Goal: Information Seeking & Learning: Check status

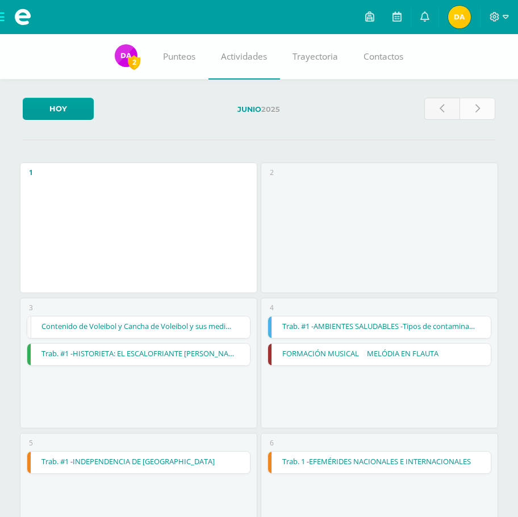
click at [483, 111] on link at bounding box center [478, 109] width 36 height 22
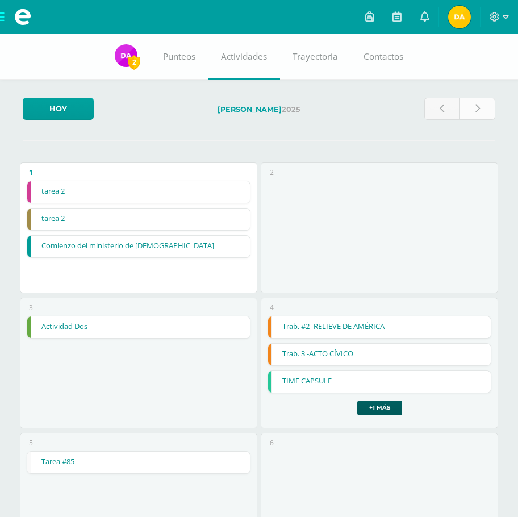
click at [475, 105] on icon at bounding box center [477, 109] width 5 height 10
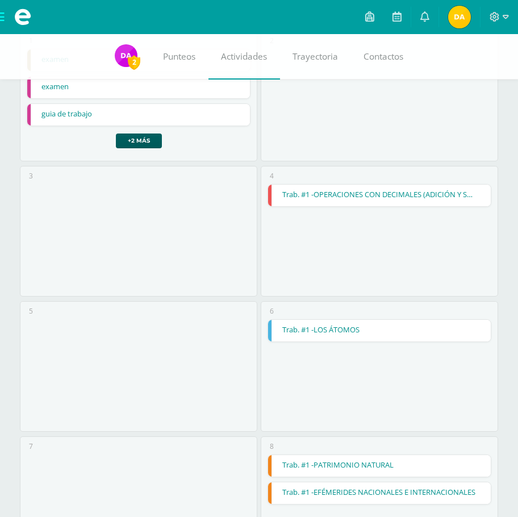
scroll to position [132, 0]
click at [304, 192] on link "Trab. #1 -OPERACIONES CON DECIMALES (ADICIÓN Y SUSTRACCIÓN)" at bounding box center [379, 195] width 222 height 22
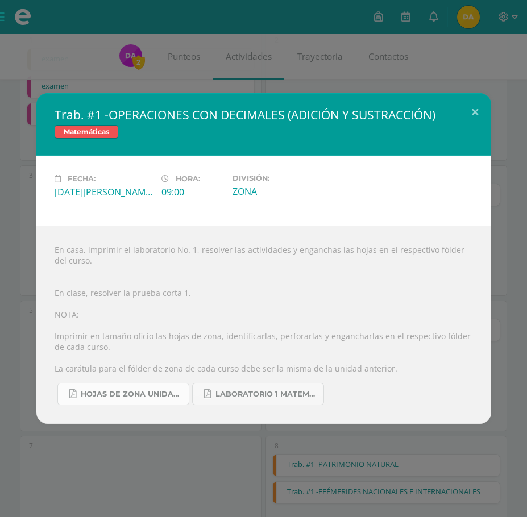
click at [130, 383] on link "HOJAS DE ZONA UNIDAD 4 2025.pdf" at bounding box center [123, 394] width 132 height 22
drag, startPoint x: 478, startPoint y: 108, endPoint x: 457, endPoint y: 131, distance: 30.5
click at [478, 110] on button at bounding box center [474, 112] width 32 height 39
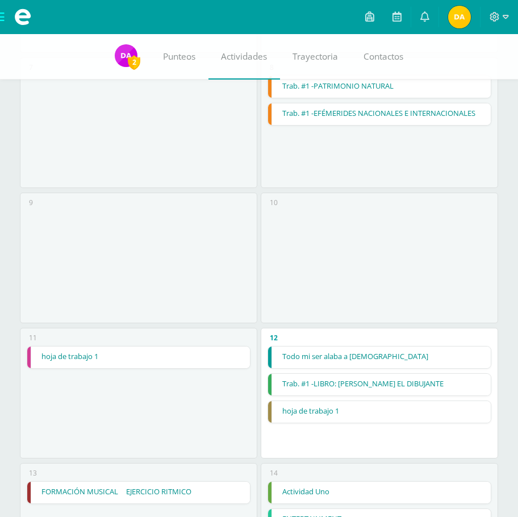
scroll to position [511, 0]
click at [386, 355] on link "Todo mi ser alaba a Dios" at bounding box center [379, 357] width 222 height 22
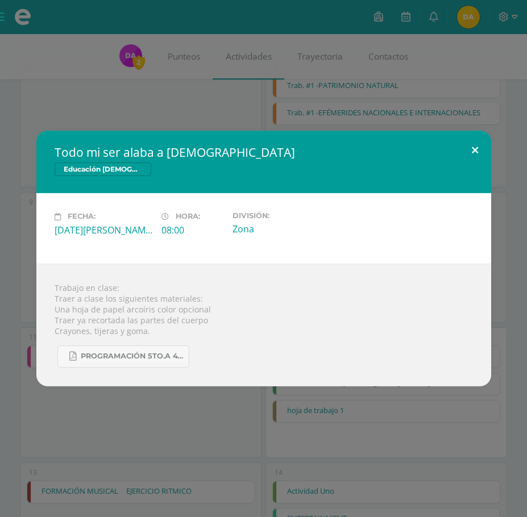
drag, startPoint x: 478, startPoint y: 140, endPoint x: 471, endPoint y: 137, distance: 8.1
click at [478, 140] on button at bounding box center [474, 150] width 32 height 39
